Goal: Information Seeking & Learning: Check status

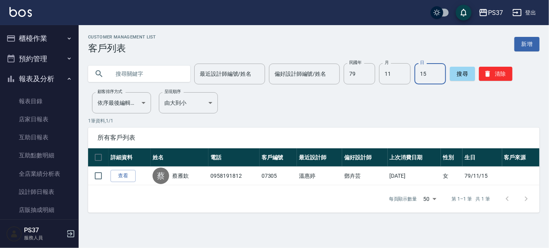
scroll to position [107, 0]
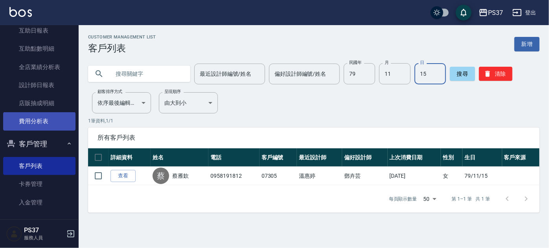
click at [37, 113] on link "費用分析表" at bounding box center [39, 121] width 72 height 18
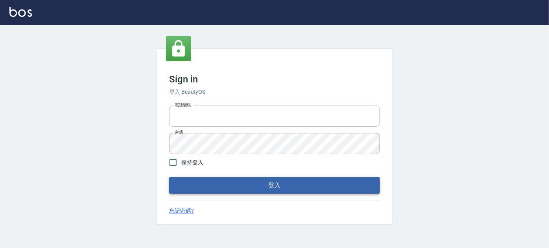
type input "037692666"
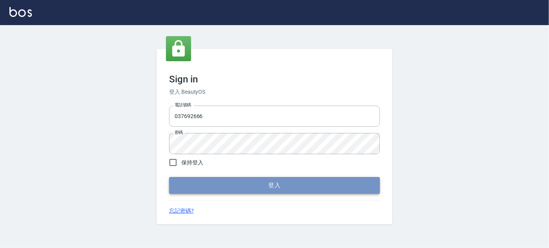
click at [308, 190] on button "登入" at bounding box center [274, 185] width 211 height 17
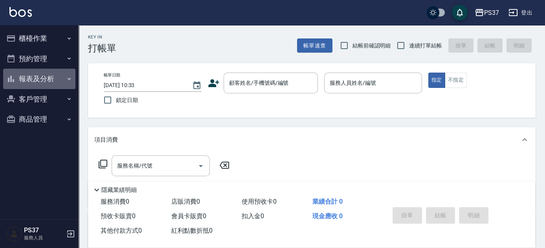
click at [40, 83] on button "報表及分析" at bounding box center [39, 79] width 72 height 20
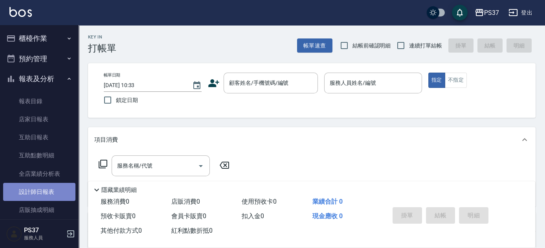
click at [39, 190] on link "設計師日報表" at bounding box center [39, 192] width 72 height 18
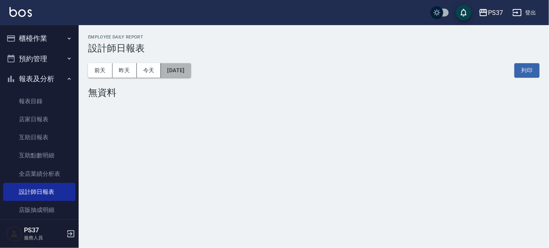
click at [182, 75] on button "2025/09/17" at bounding box center [176, 70] width 30 height 15
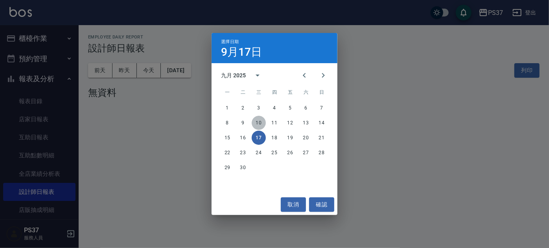
click at [258, 121] on button "10" at bounding box center [259, 123] width 14 height 14
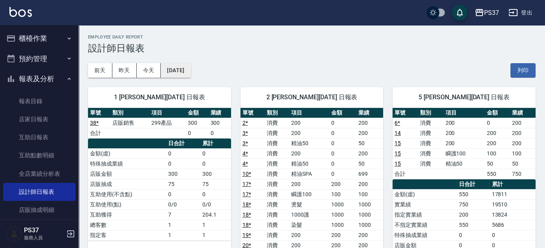
click at [181, 66] on button "2025/09/10" at bounding box center [176, 70] width 30 height 15
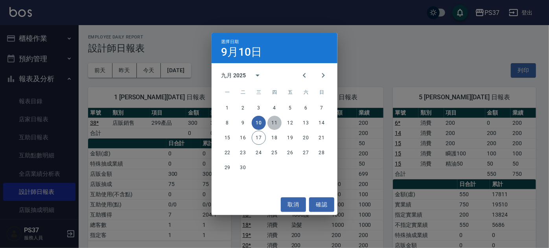
click at [268, 124] on button "11" at bounding box center [274, 123] width 14 height 14
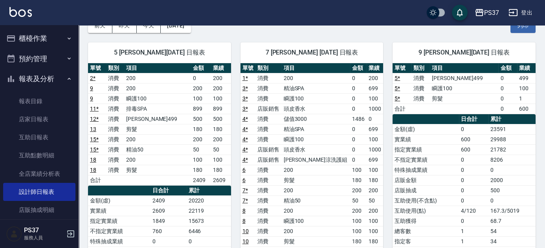
scroll to position [35, 0]
